Goal: Task Accomplishment & Management: Manage account settings

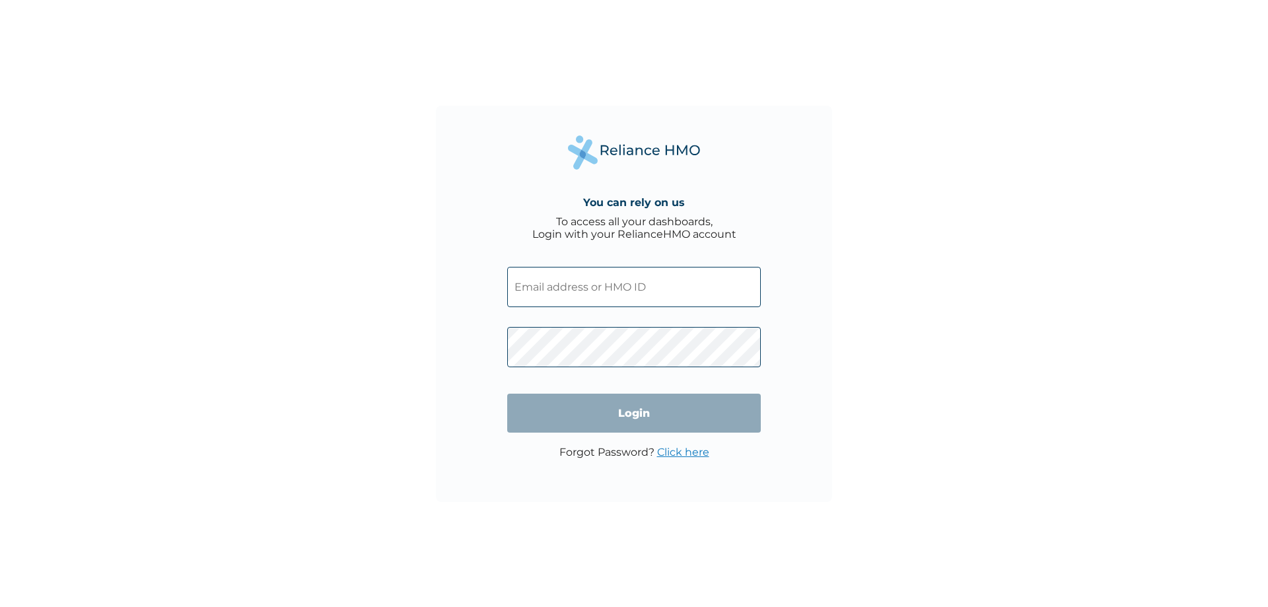
type input "ACG/10176/A"
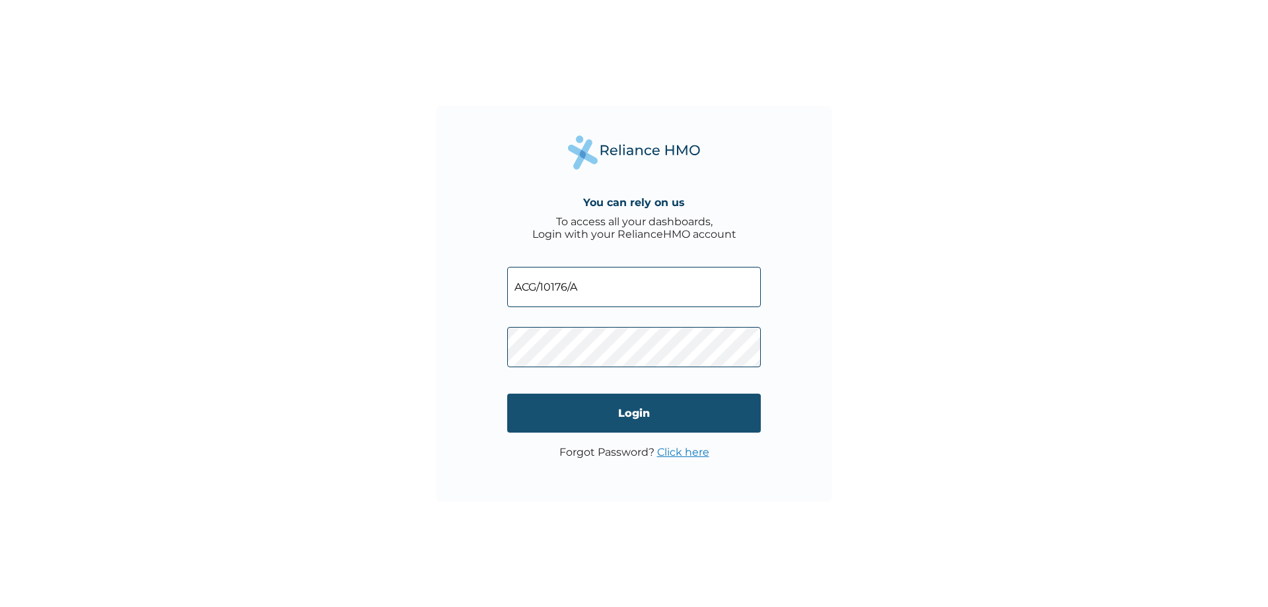
click at [542, 411] on input "Login" at bounding box center [634, 413] width 254 height 39
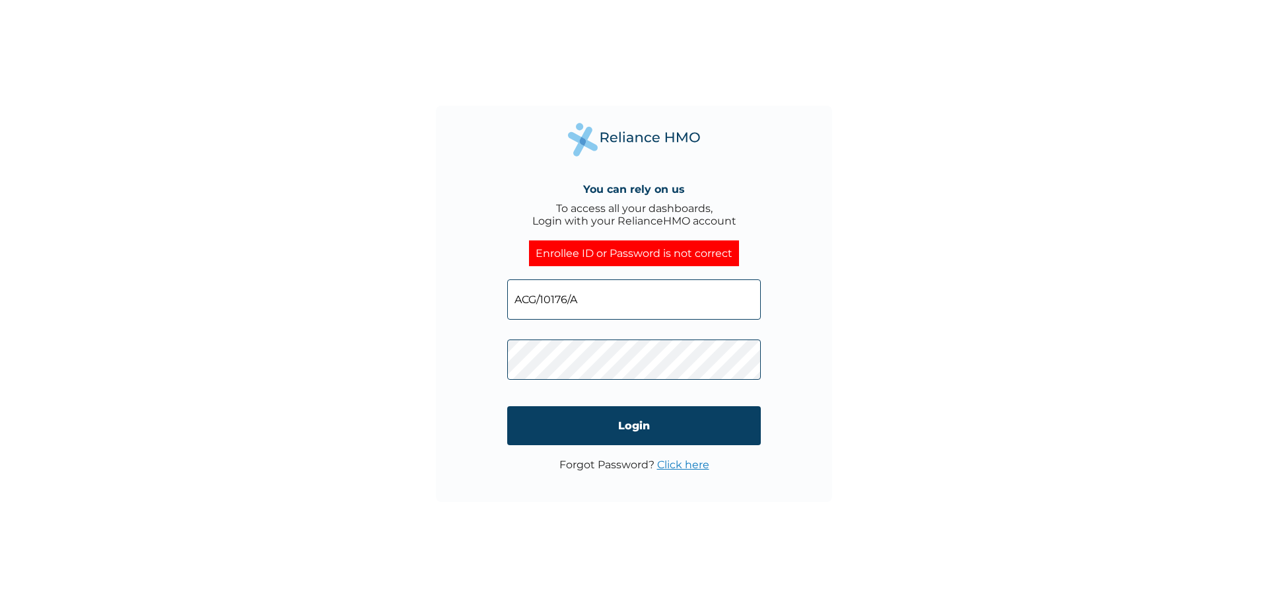
click at [693, 464] on link "Click here" at bounding box center [683, 464] width 52 height 13
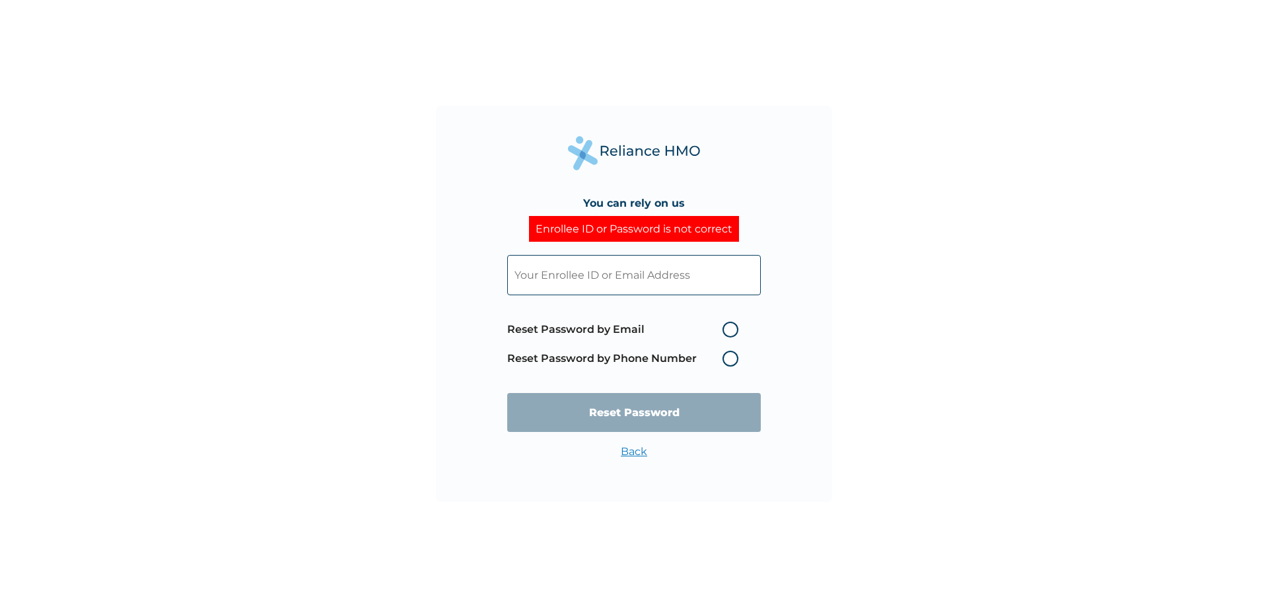
click at [667, 331] on label "Reset Password by Email" at bounding box center [626, 330] width 238 height 16
click at [704, 331] on input "Reset Password by Email" at bounding box center [714, 329] width 21 height 21
radio input "true"
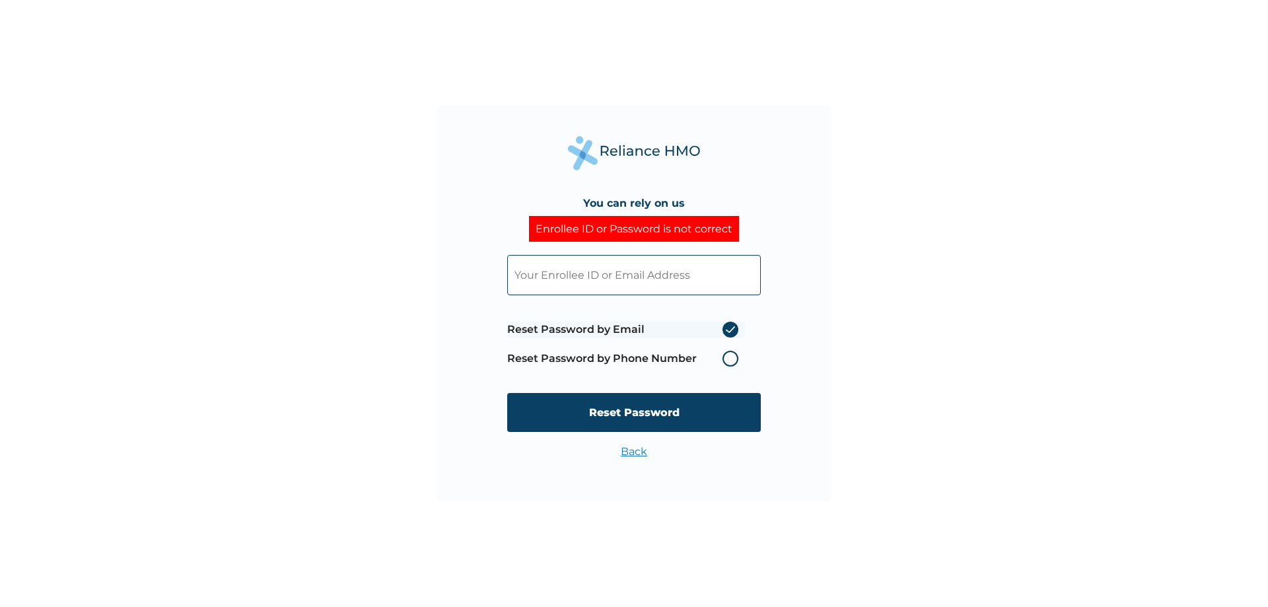
click at [649, 281] on input "text" at bounding box center [634, 275] width 254 height 40
type input "ACG/10176/A"
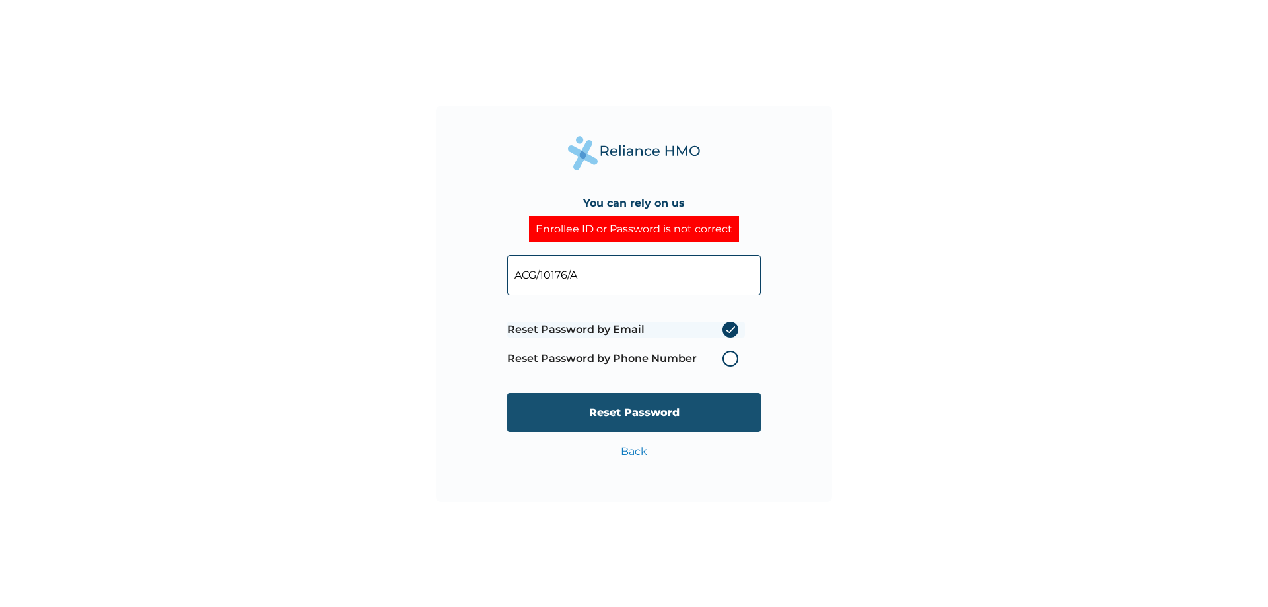
click at [654, 408] on input "Reset Password" at bounding box center [634, 412] width 254 height 39
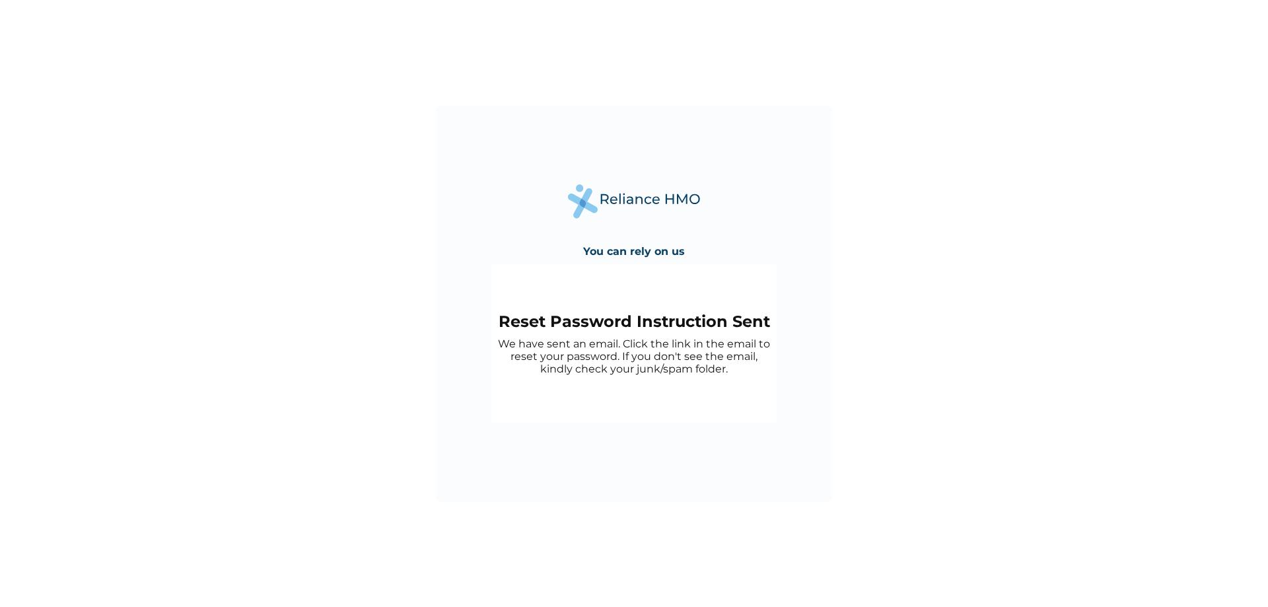
click at [929, 218] on div "You can rely on us Reset Password Instruction Sent We have sent an email. Click…" at bounding box center [634, 303] width 1268 height 607
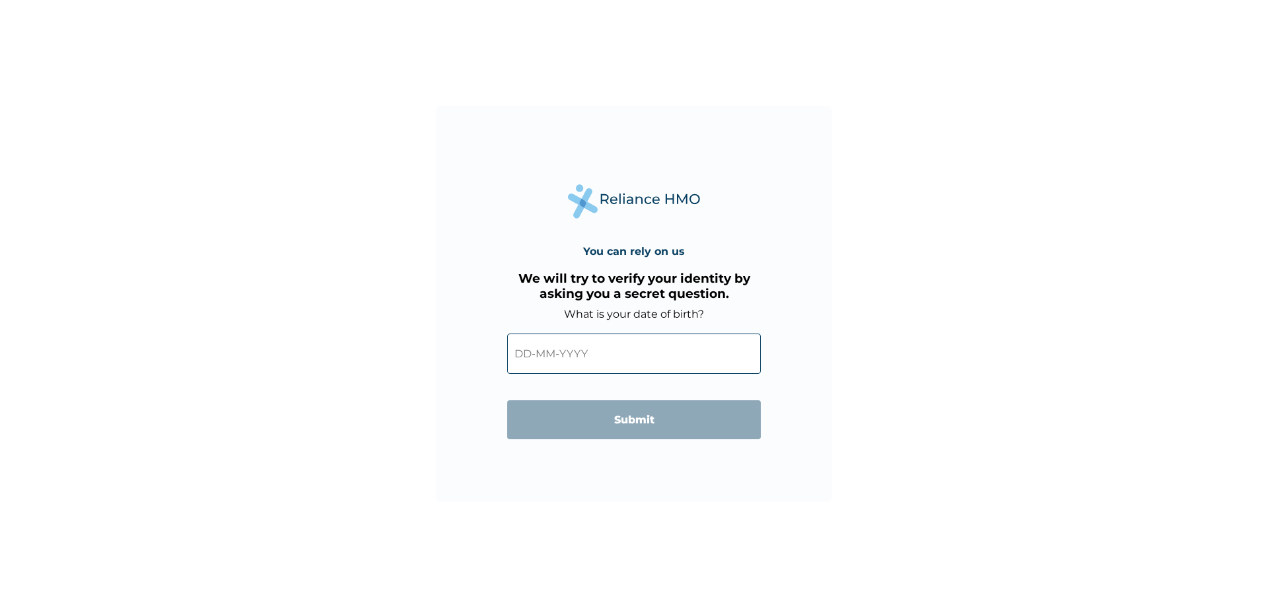
click at [680, 367] on input "text" at bounding box center [634, 354] width 254 height 40
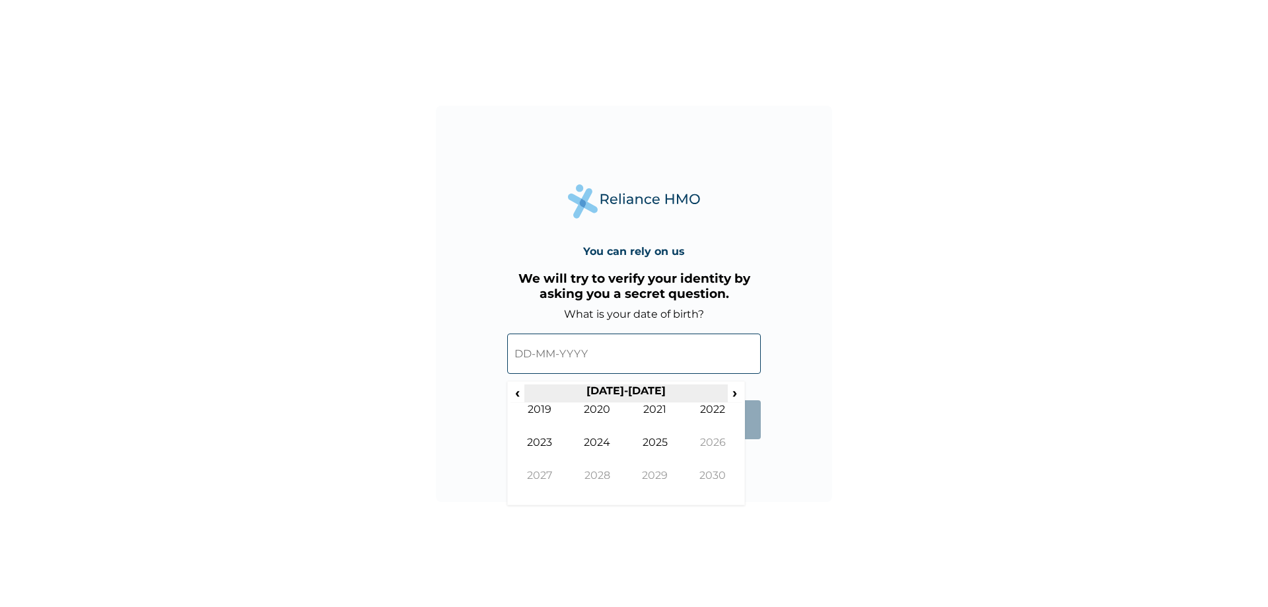
click at [635, 386] on th "2020-2029" at bounding box center [625, 393] width 203 height 18
click at [611, 392] on th "2020-2029" at bounding box center [625, 393] width 203 height 18
click at [520, 391] on span "‹" at bounding box center [517, 392] width 14 height 17
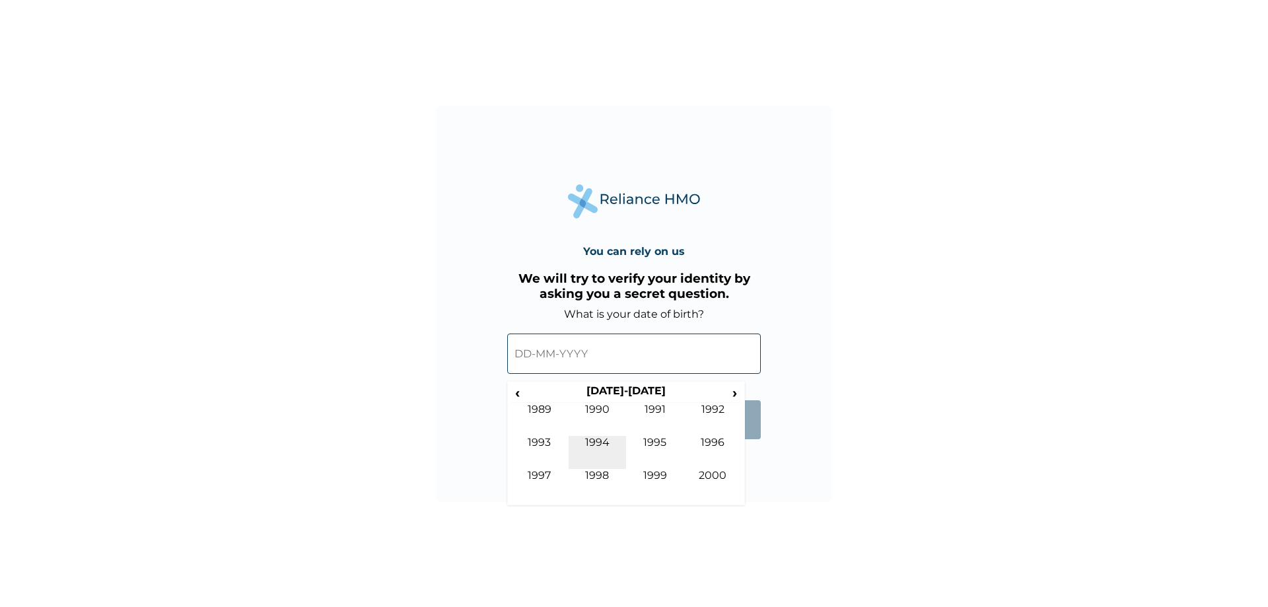
click at [612, 442] on td "1994" at bounding box center [598, 452] width 58 height 33
click at [545, 472] on td "Sep" at bounding box center [539, 485] width 58 height 33
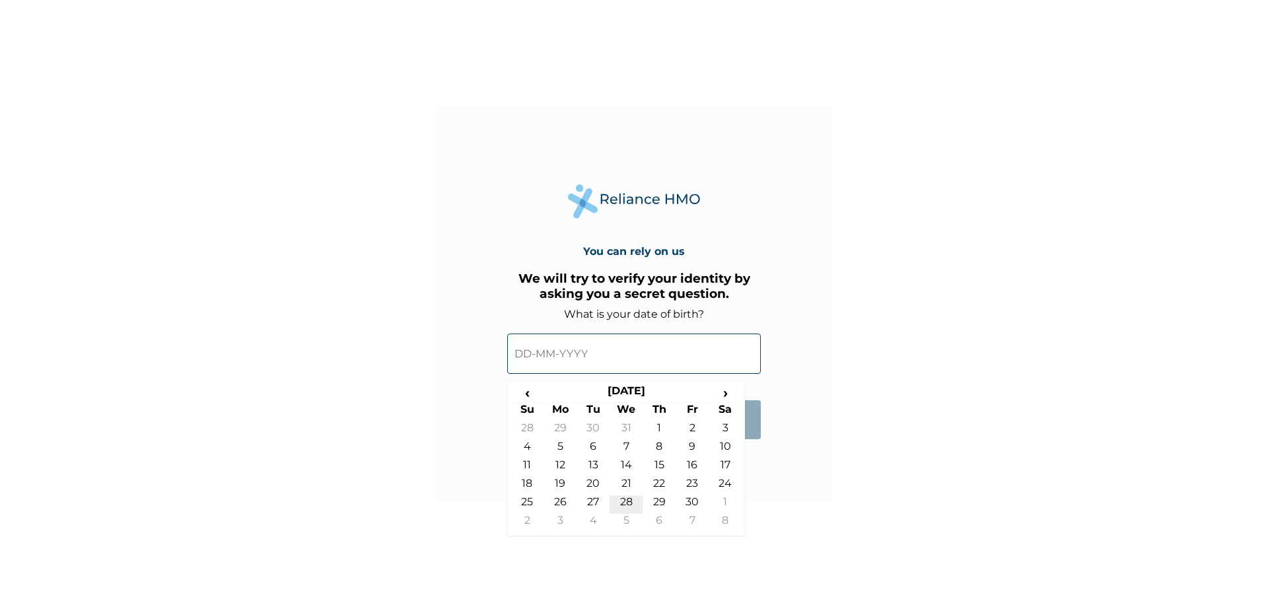
click at [627, 502] on td "28" at bounding box center [626, 504] width 33 height 18
type input "28-09-1994"
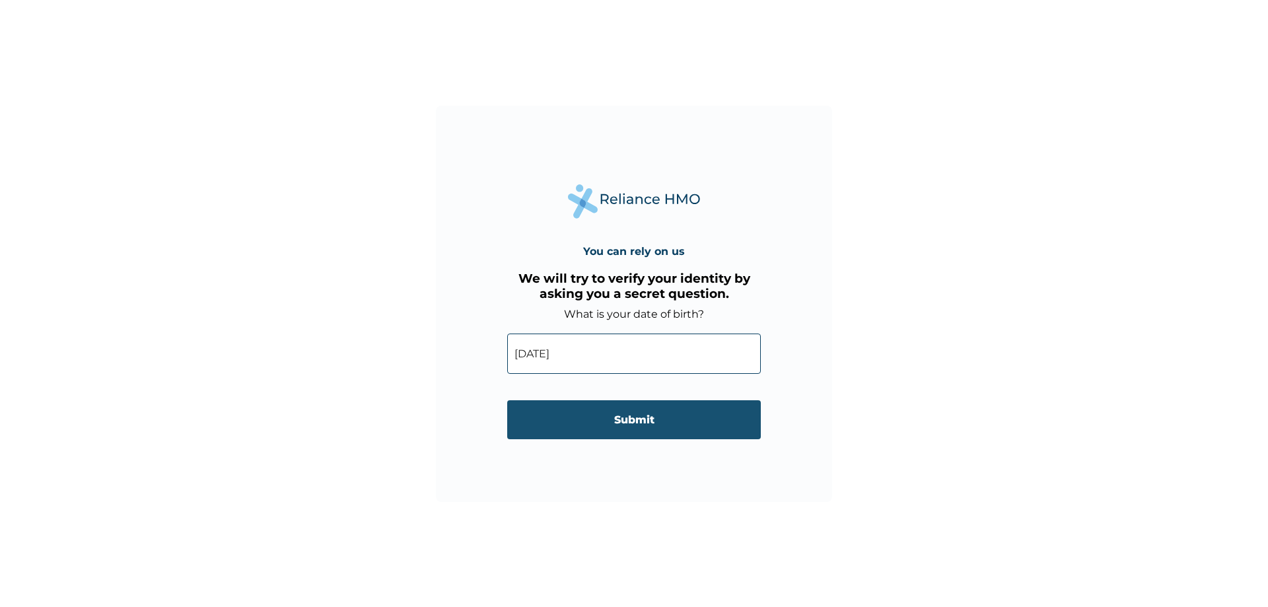
click at [643, 418] on input "Submit" at bounding box center [634, 419] width 254 height 39
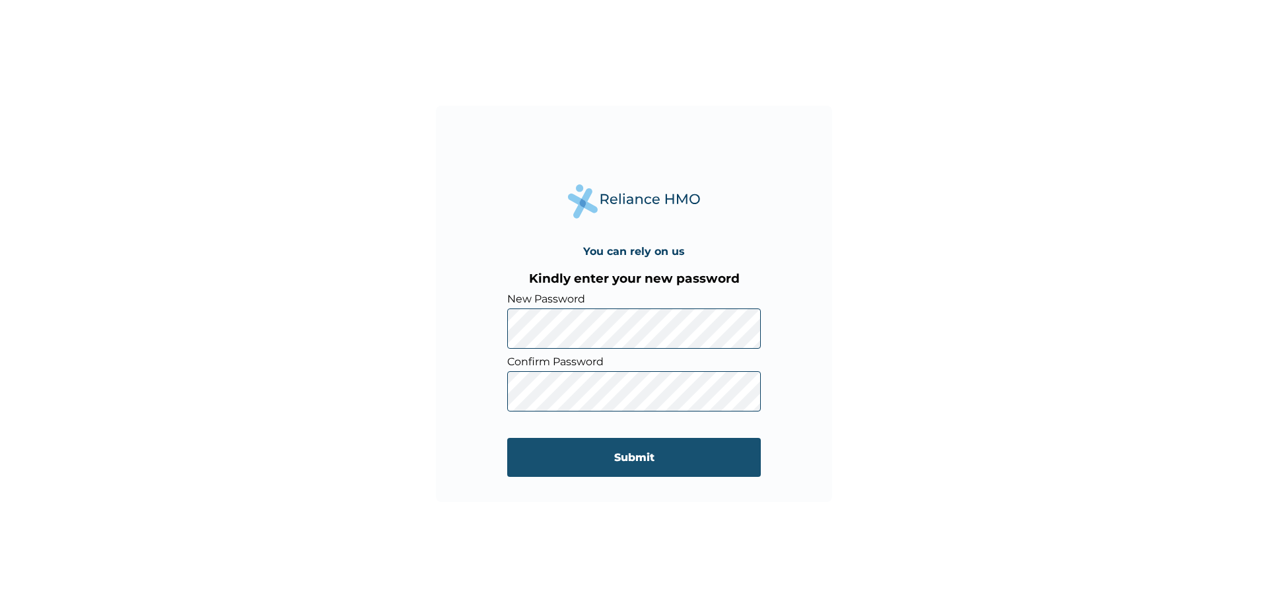
click at [662, 452] on input "Submit" at bounding box center [634, 457] width 254 height 39
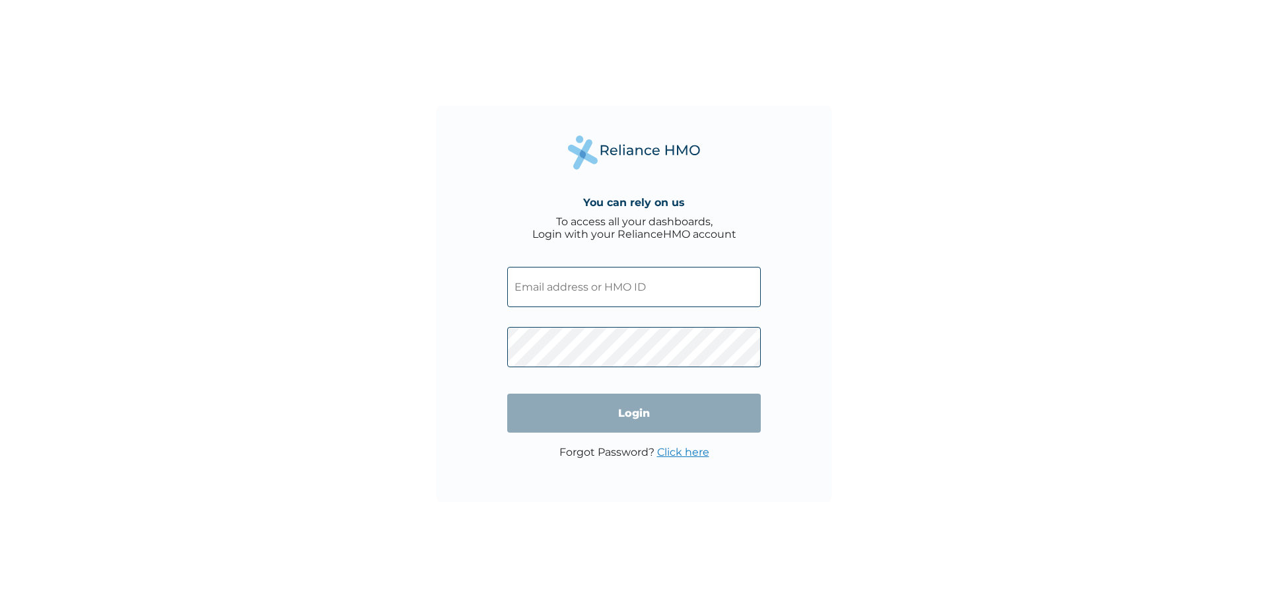
type input "ACG/10176/A"
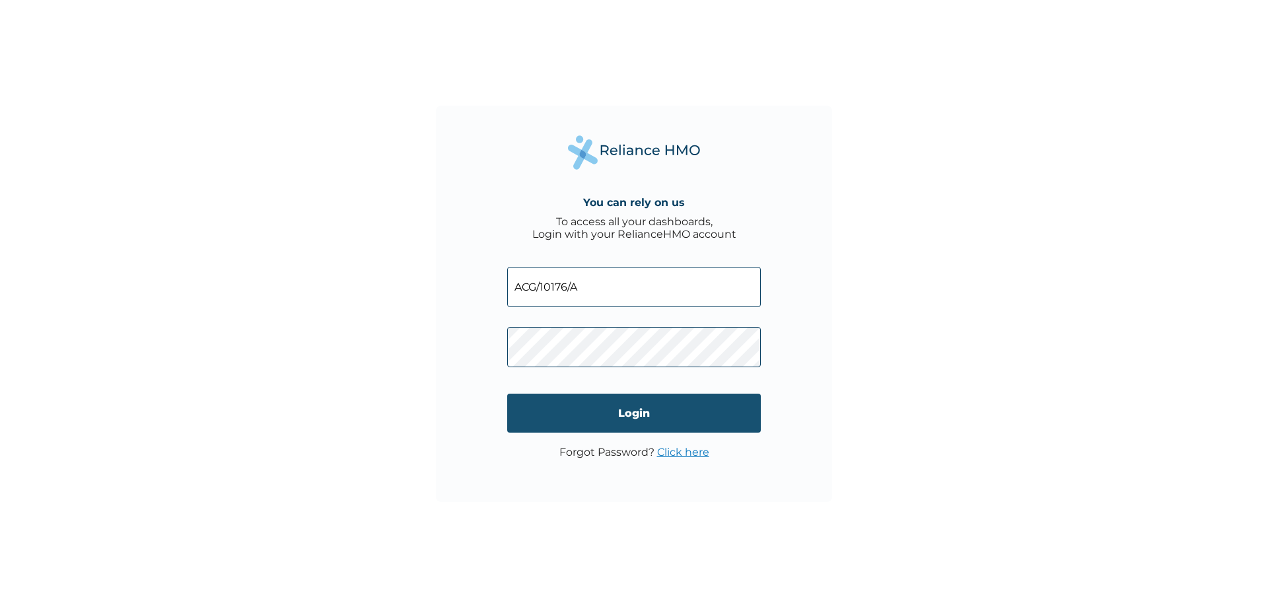
click at [594, 411] on input "Login" at bounding box center [634, 413] width 254 height 39
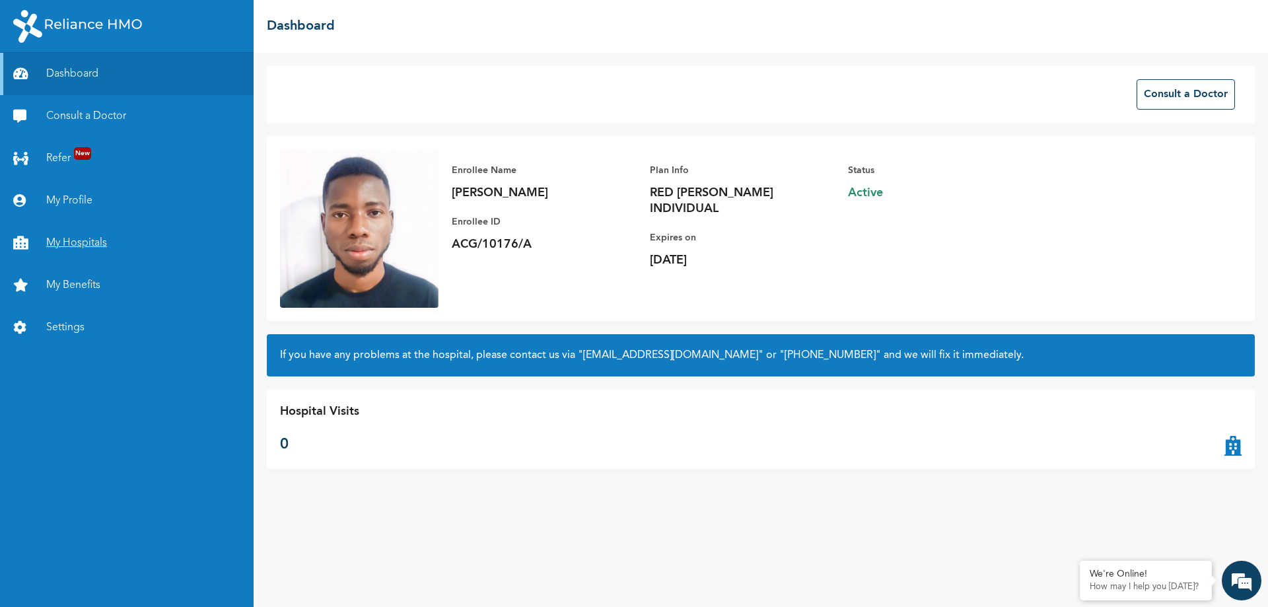
click at [104, 246] on link "My Hospitals" at bounding box center [127, 243] width 254 height 42
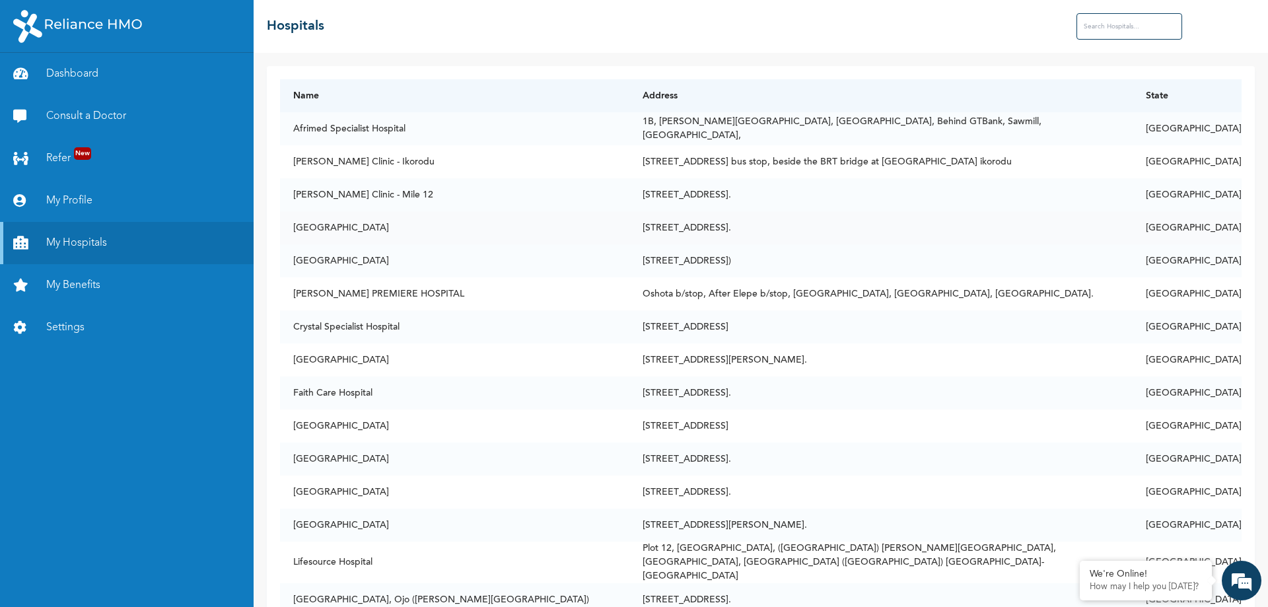
click at [752, 228] on td "[STREET_ADDRESS]." at bounding box center [880, 227] width 503 height 33
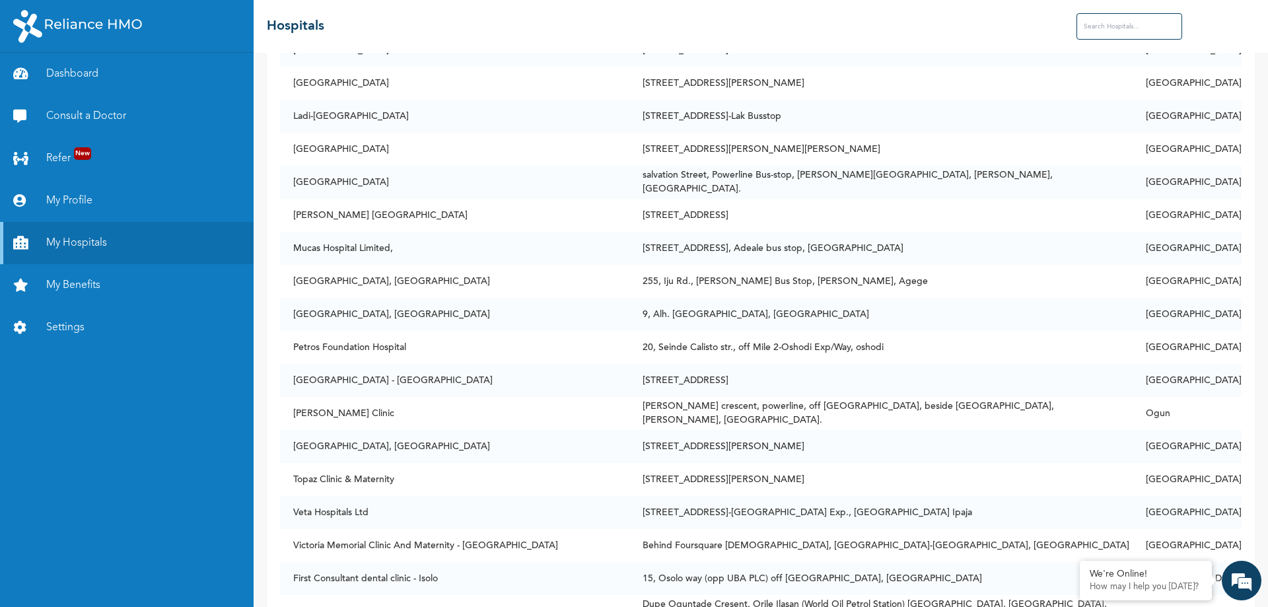
scroll to position [1893, 0]
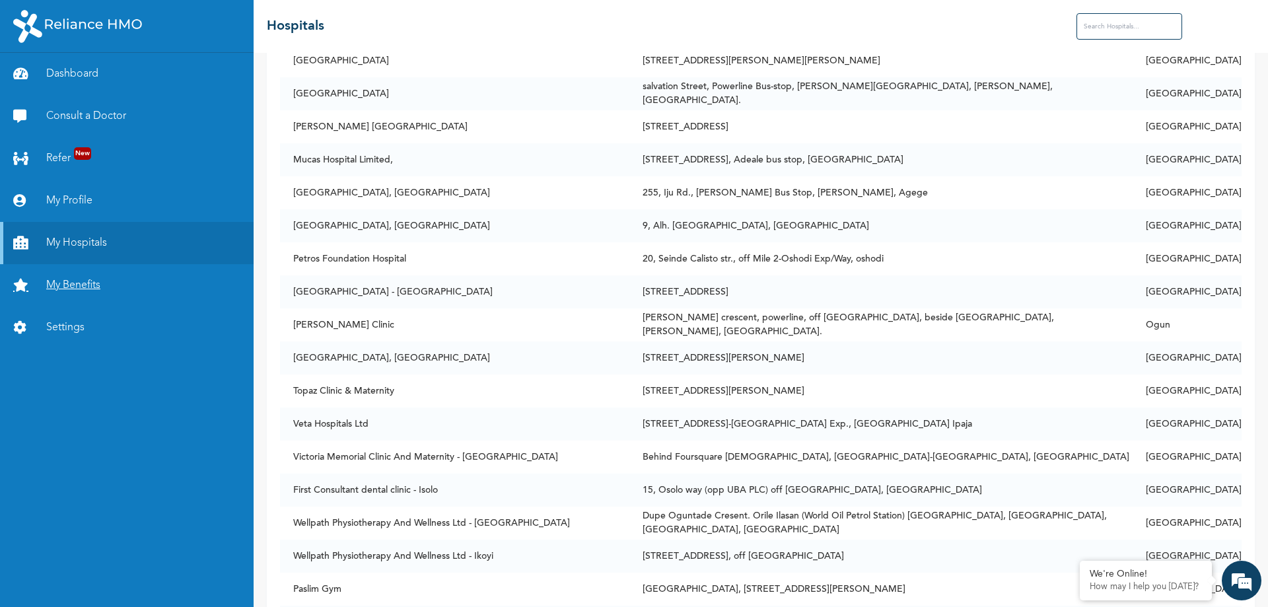
click at [83, 287] on link "My Benefits" at bounding box center [127, 285] width 254 height 42
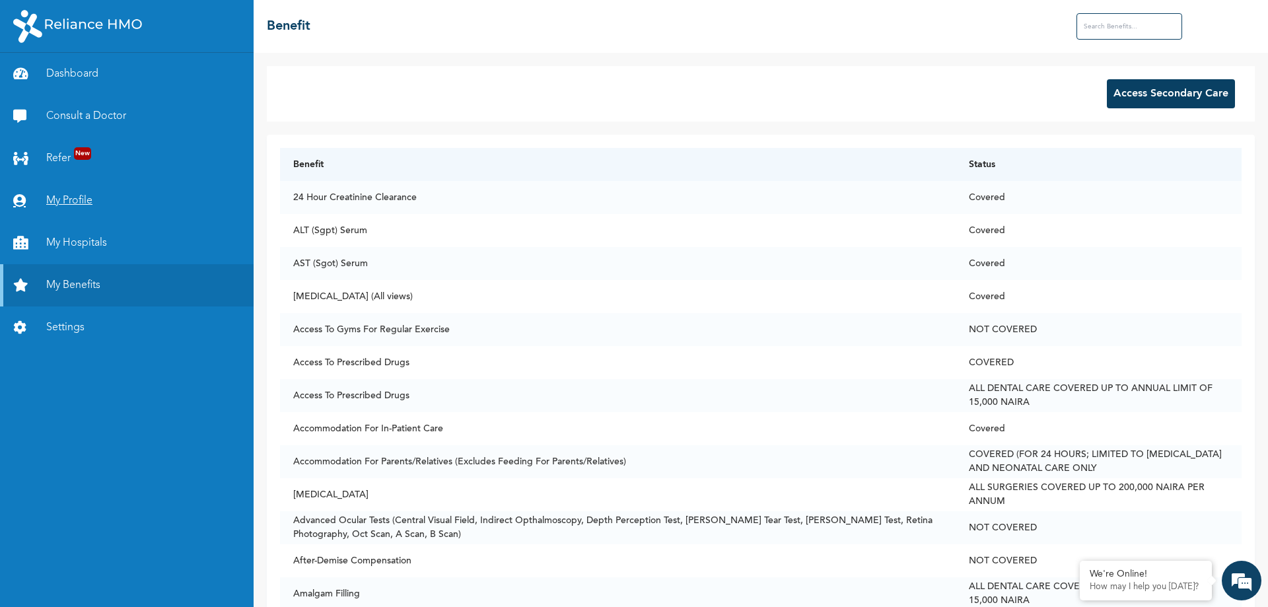
click at [57, 201] on link "My Profile" at bounding box center [127, 201] width 254 height 42
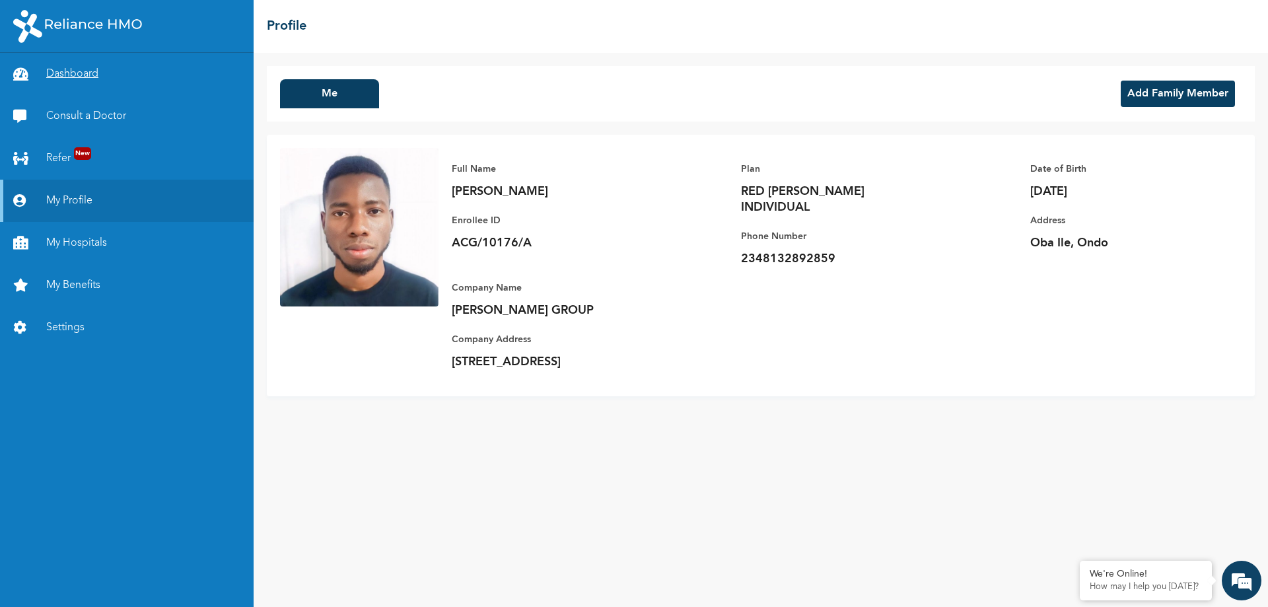
click at [63, 77] on link "Dashboard" at bounding box center [127, 74] width 254 height 42
